Goal: Information Seeking & Learning: Check status

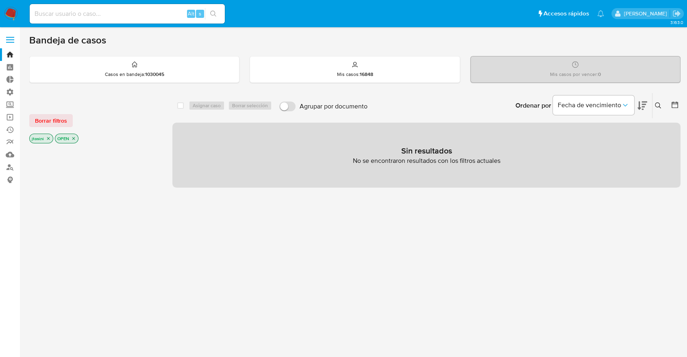
click at [98, 15] on input at bounding box center [127, 14] width 195 height 11
paste input "2150951948"
type input "2150951948"
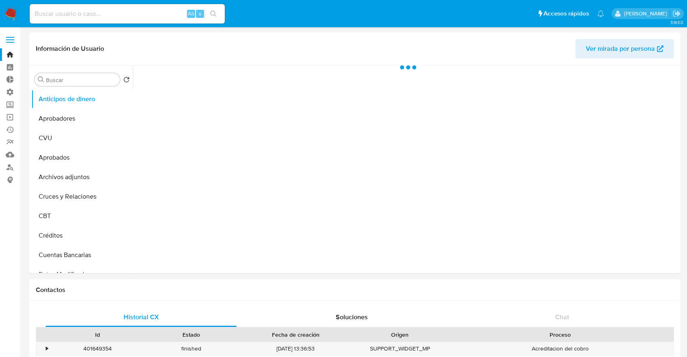
select select "10"
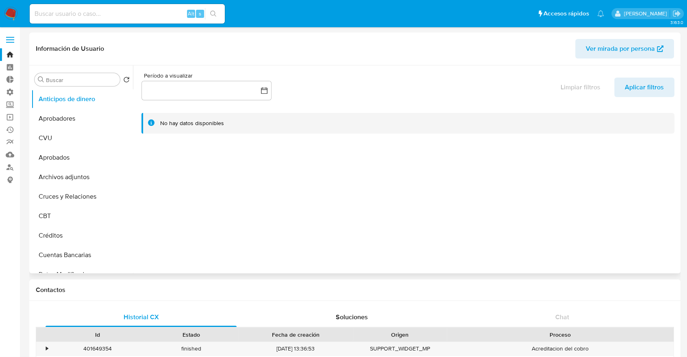
click at [55, 86] on div "Buscar Volver al orden por defecto Anticipos de dinero Aprobadores CVU Aprobado…" at bounding box center [82, 170] width 102 height 207
click at [54, 82] on input "Buscar" at bounding box center [81, 79] width 71 height 7
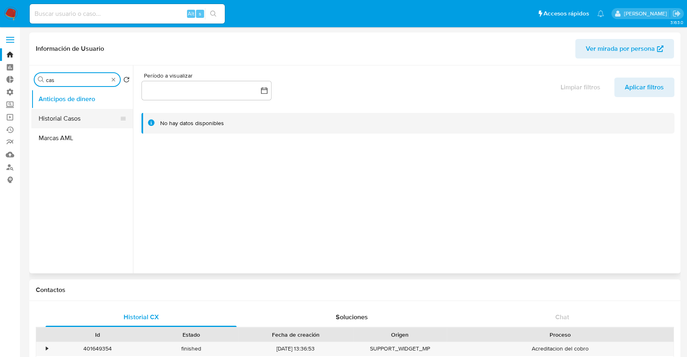
type input "cas"
click at [73, 118] on button "Historial Casos" at bounding box center [78, 119] width 95 height 20
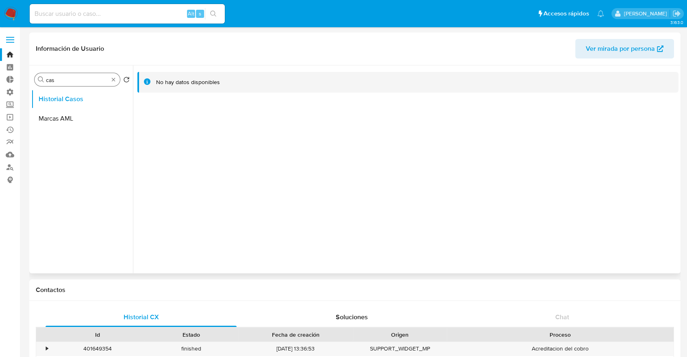
click at [88, 78] on input "cas" at bounding box center [77, 79] width 63 height 7
click at [607, 53] on span "Ver mirada por persona" at bounding box center [620, 49] width 69 height 20
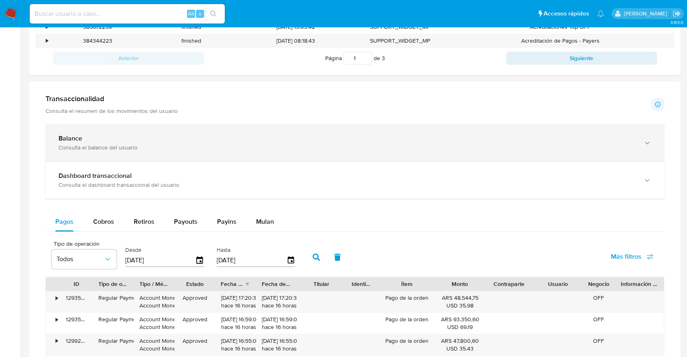
scroll to position [343, 0]
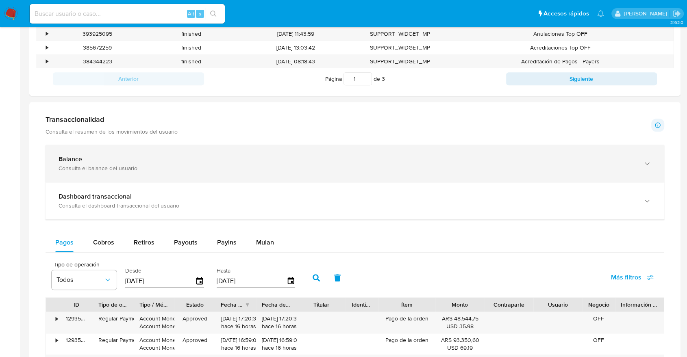
click at [96, 165] on div "Consulta el balance del usuario" at bounding box center [347, 168] width 576 height 7
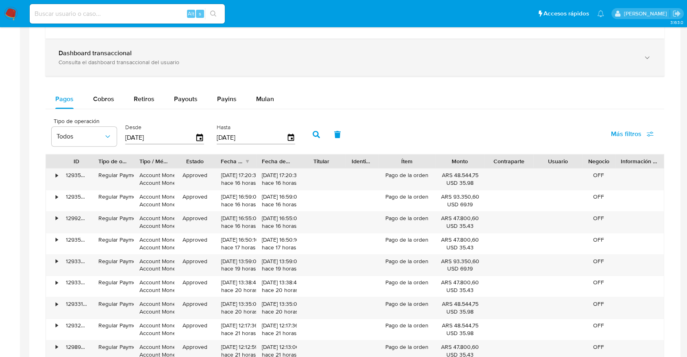
scroll to position [767, 0]
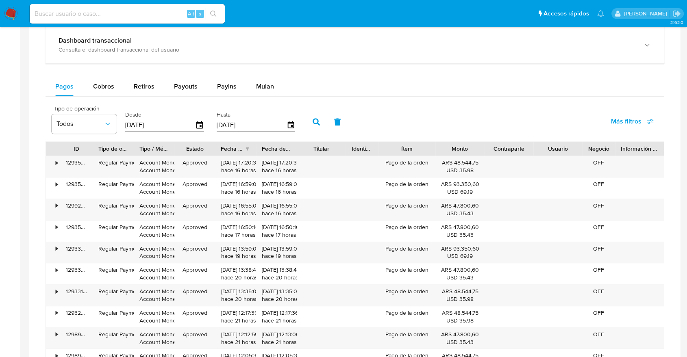
click at [257, 74] on div "Balance Consulta el balance del usuario Total ARS $1.613.173,16 Disponible ARS …" at bounding box center [355, 56] width 619 height 672
click at [257, 80] on div "Mulan" at bounding box center [265, 87] width 18 height 20
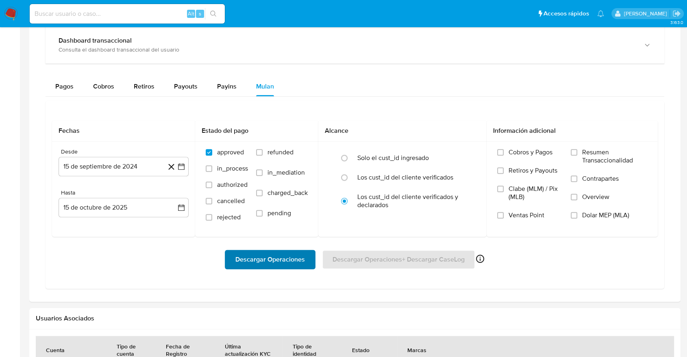
click at [276, 253] on span "Descargar Operaciones" at bounding box center [269, 260] width 69 height 18
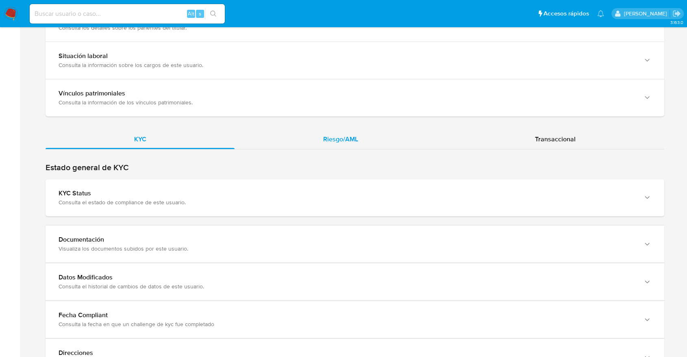
scroll to position [622, 0]
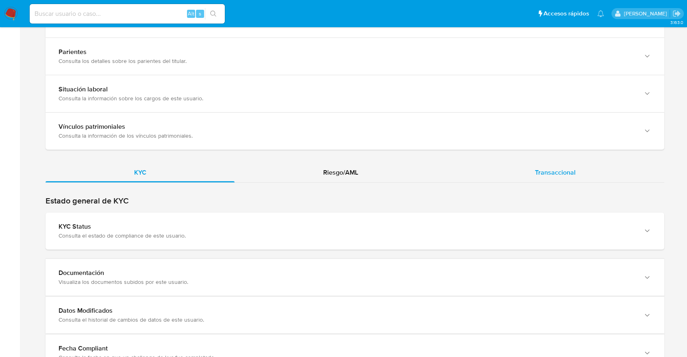
click at [508, 174] on div "Transaccional" at bounding box center [555, 173] width 217 height 20
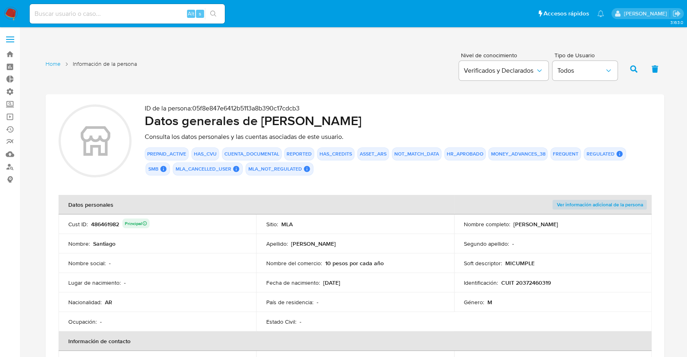
scroll to position [0, 0]
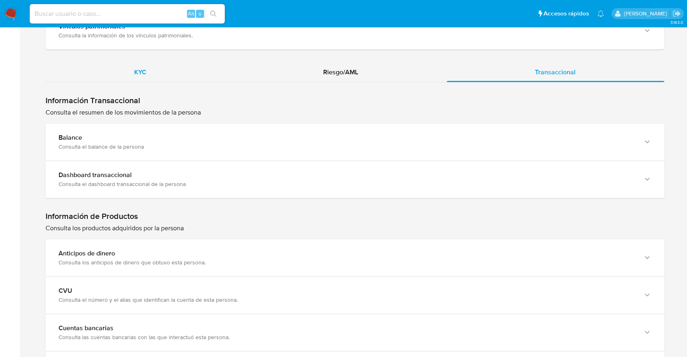
click at [186, 78] on div "KYC" at bounding box center [140, 73] width 189 height 20
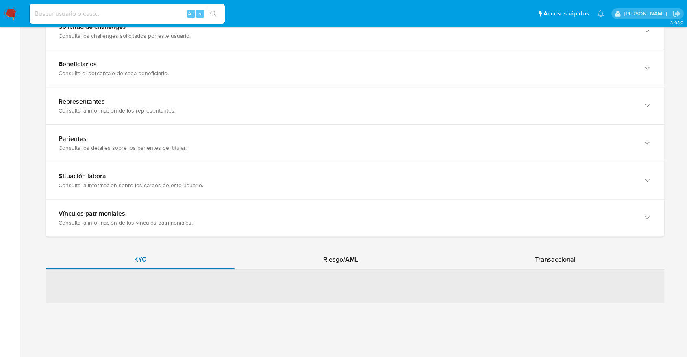
scroll to position [534, 0]
click at [334, 256] on span "Riesgo/AML" at bounding box center [340, 260] width 35 height 9
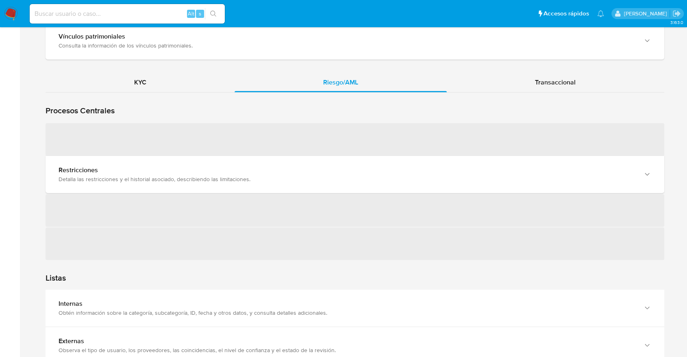
scroll to position [715, 0]
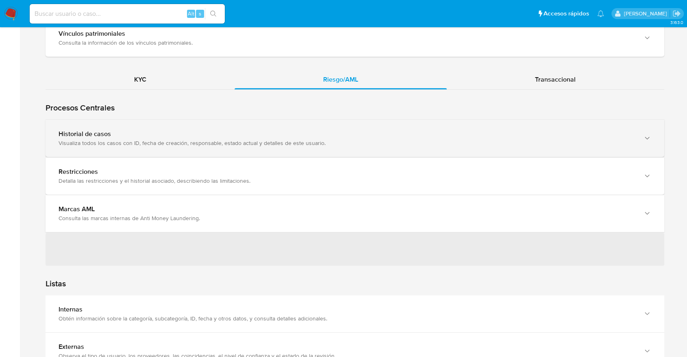
click at [347, 139] on div "Visualiza todos los casos con ID, fecha de creación, responsable, estado actual…" at bounding box center [347, 142] width 576 height 7
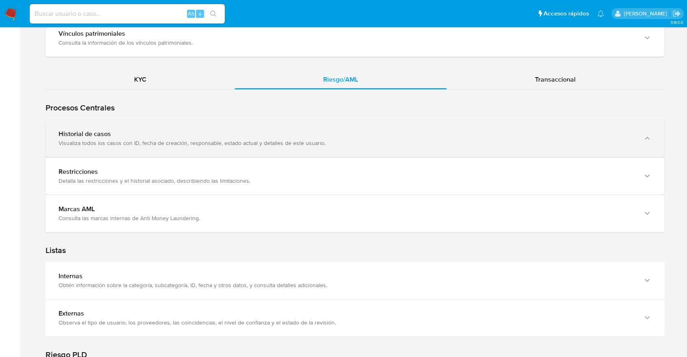
click at [325, 136] on div "Historial de casos" at bounding box center [347, 134] width 576 height 8
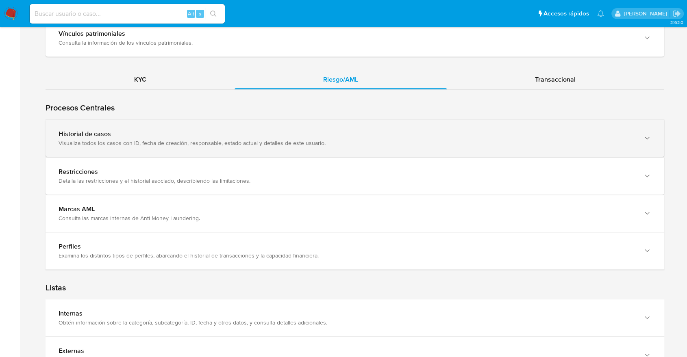
click at [324, 136] on div "Historial de casos" at bounding box center [347, 134] width 576 height 8
click at [645, 145] on div "button" at bounding box center [646, 138] width 10 height 17
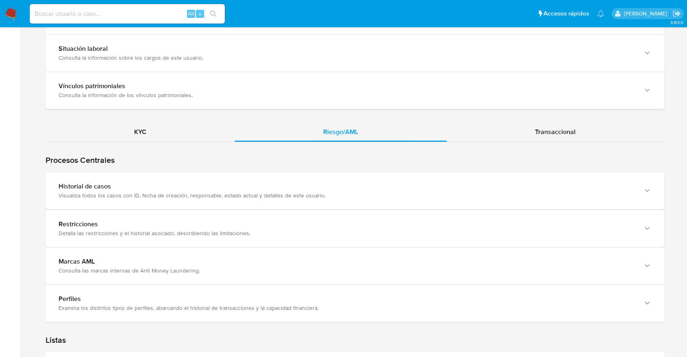
scroll to position [610, 0]
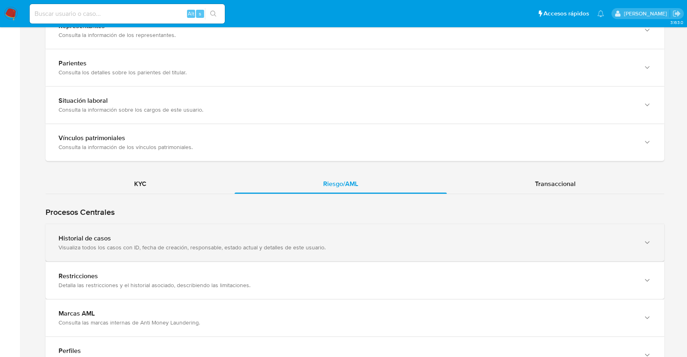
click at [611, 241] on div "Historial de casos" at bounding box center [347, 239] width 576 height 8
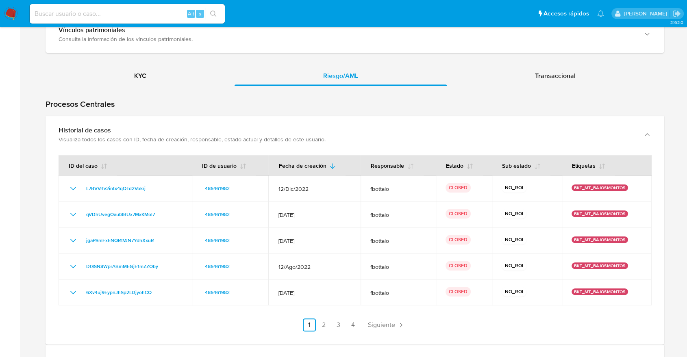
scroll to position [746, 0]
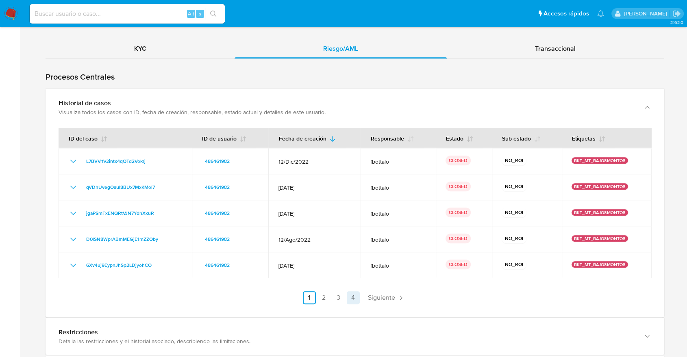
click at [350, 292] on link "4" at bounding box center [353, 297] width 13 height 13
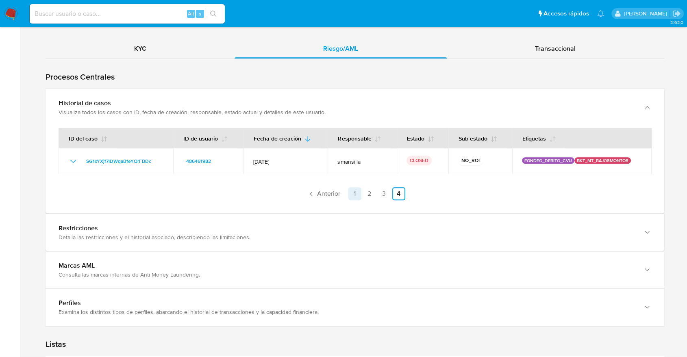
click at [356, 195] on link "1" at bounding box center [354, 193] width 13 height 13
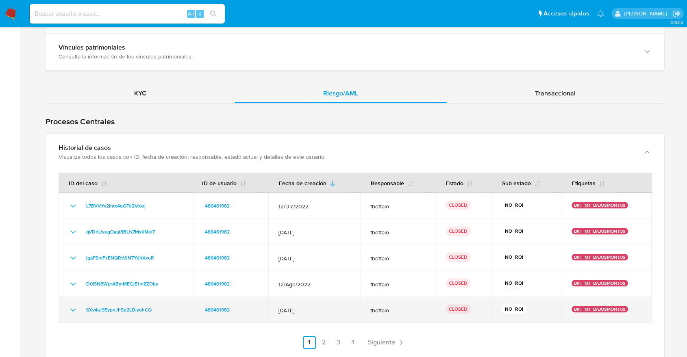
scroll to position [701, 0]
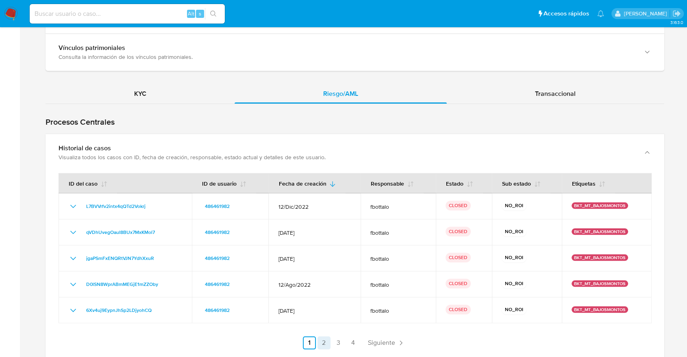
click at [323, 344] on link "2" at bounding box center [323, 343] width 13 height 13
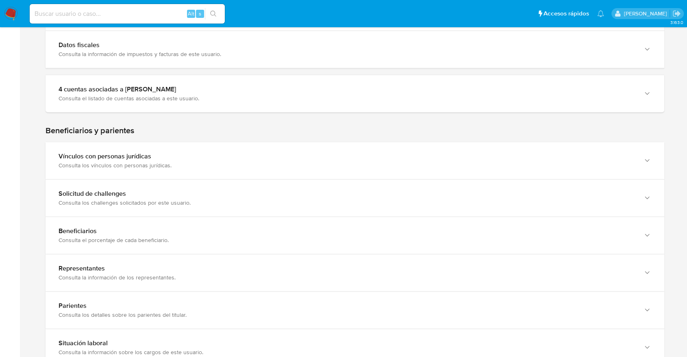
scroll to position [330, 0]
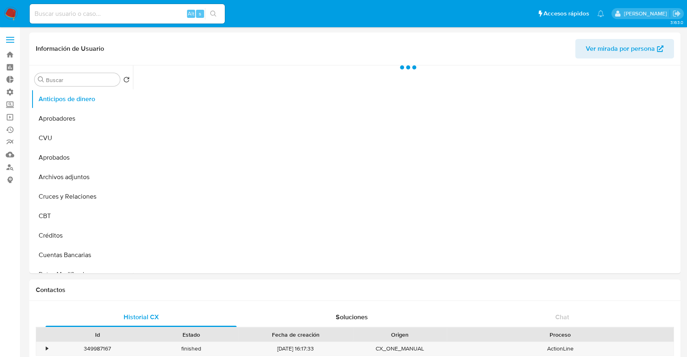
select select "10"
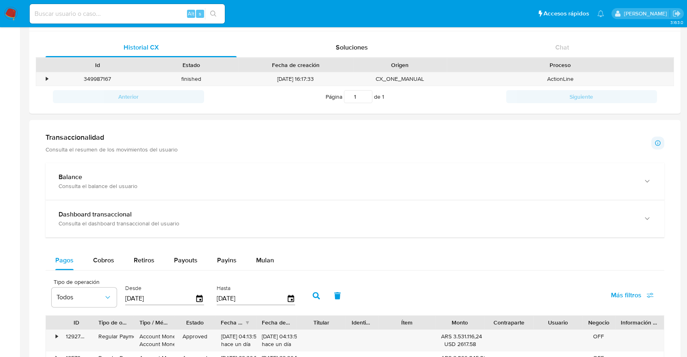
scroll to position [312, 0]
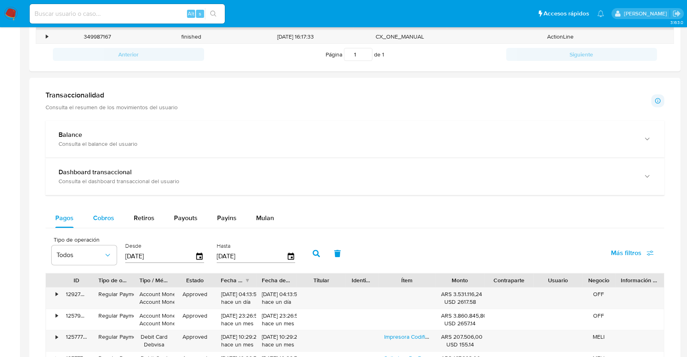
click at [101, 208] on div "Cobros" at bounding box center [103, 218] width 21 height 20
select select "10"
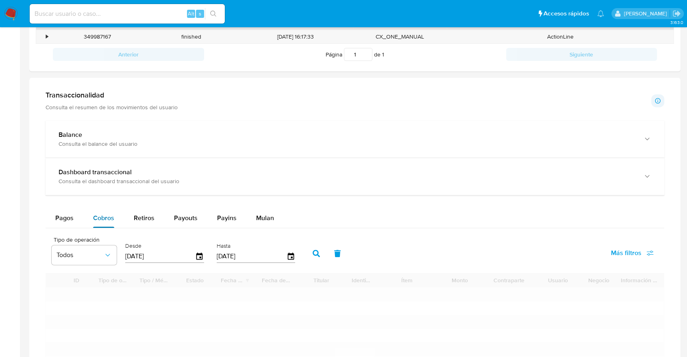
click at [101, 216] on span "Cobros" at bounding box center [103, 217] width 21 height 9
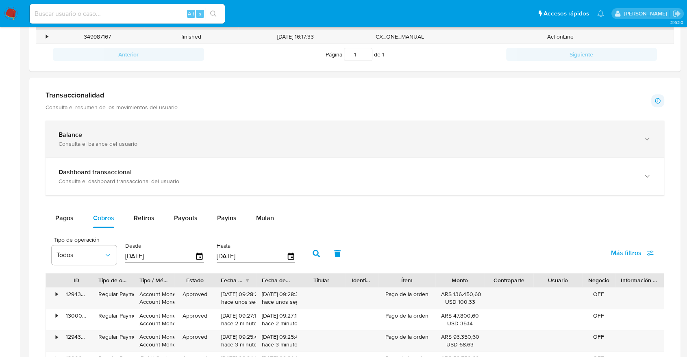
click at [117, 141] on div "Consulta el balance del usuario" at bounding box center [347, 143] width 576 height 7
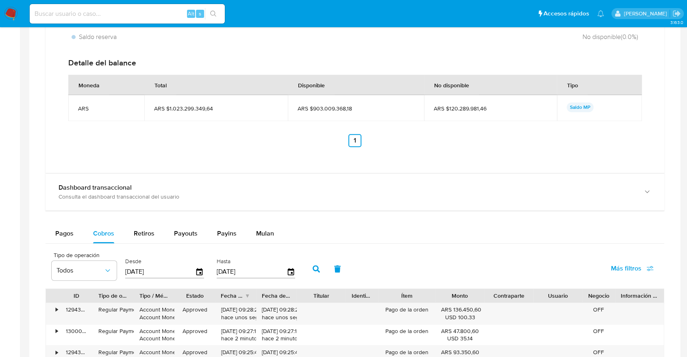
scroll to position [628, 0]
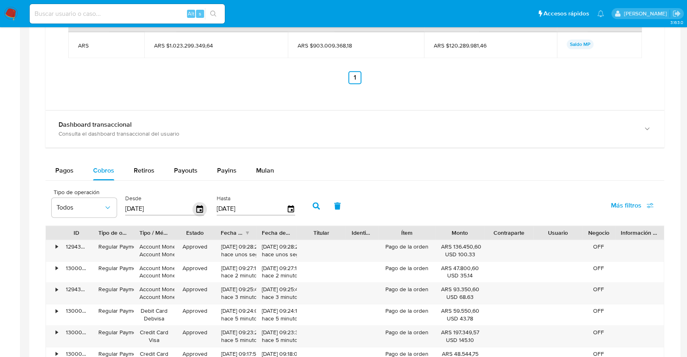
click at [200, 207] on icon "button" at bounding box center [199, 208] width 7 height 7
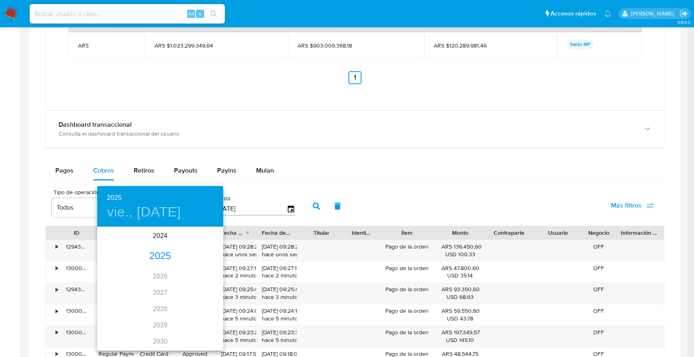
click at [156, 259] on div "2025" at bounding box center [160, 256] width 126 height 16
click at [122, 244] on div "ene." at bounding box center [118, 243] width 42 height 30
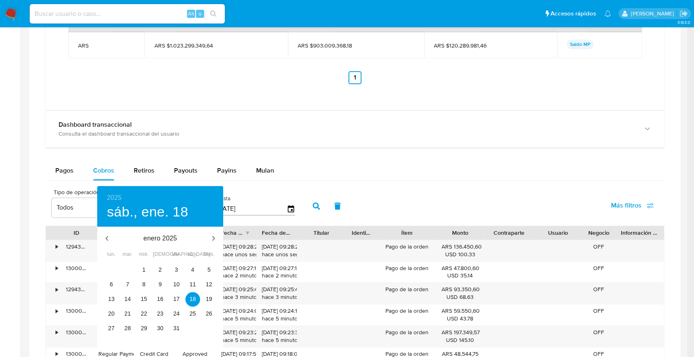
type input "18/01/2025"
click at [122, 244] on div "enero 2025" at bounding box center [160, 239] width 126 height 20
click at [192, 350] on div "30 31 1 2 3 4 5 6 7 8 9 10 11 12 13 14 15 16 17 18 19 20 21 22 23 24 25 26 27 2…" at bounding box center [160, 307] width 126 height 88
click at [354, 176] on div at bounding box center [347, 178] width 694 height 357
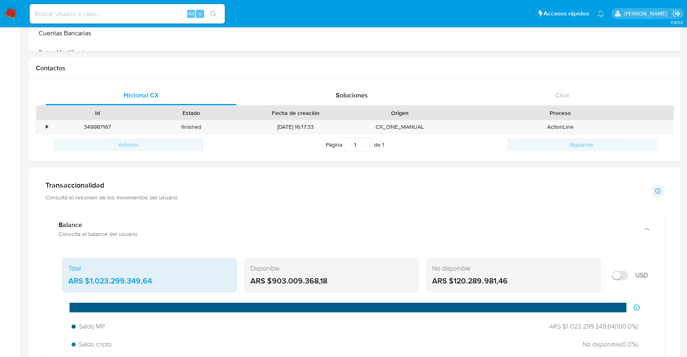
scroll to position [0, 0]
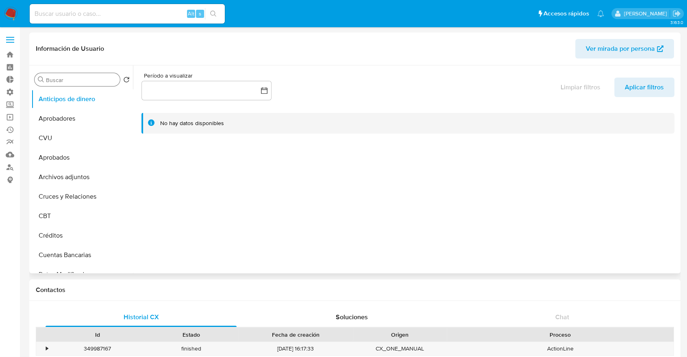
click at [60, 84] on input "Buscar" at bounding box center [81, 79] width 71 height 7
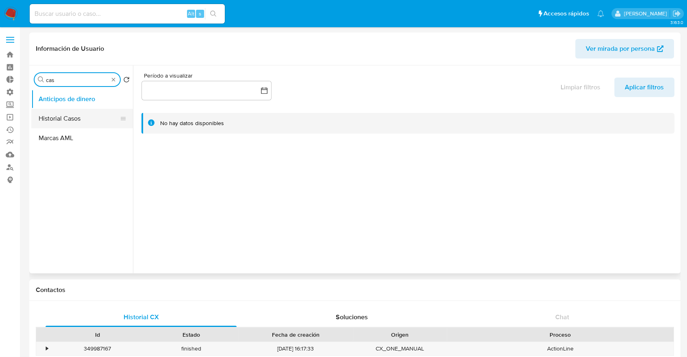
type input "cas"
click at [77, 116] on button "Historial Casos" at bounding box center [78, 119] width 95 height 20
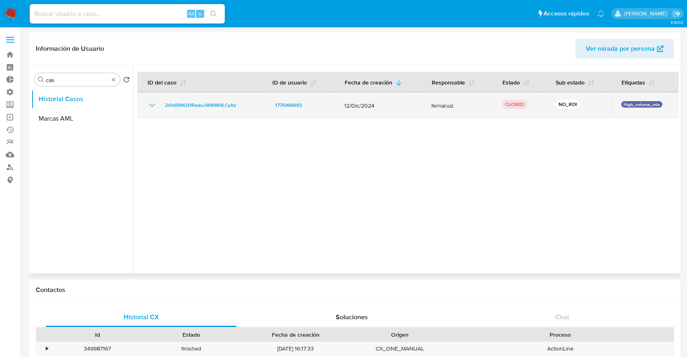
click at [152, 106] on icon "Mostrar/Ocultar" at bounding box center [152, 105] width 6 height 3
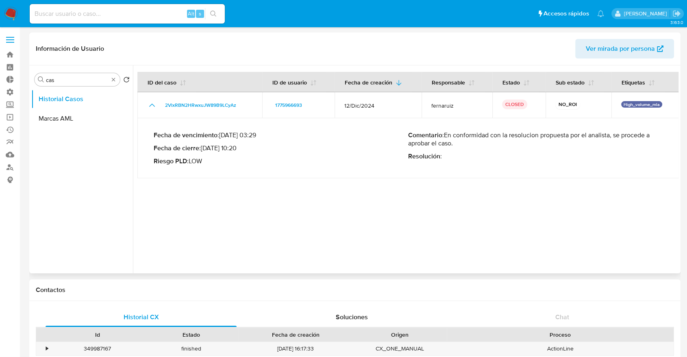
click at [366, 167] on div "Fecha de vencimiento : 12/03/2025 03:29 Fecha de cierre : 22/01/2025 10:20 Ries…" at bounding box center [408, 148] width 509 height 47
